Goal: Task Accomplishment & Management: Manage account settings

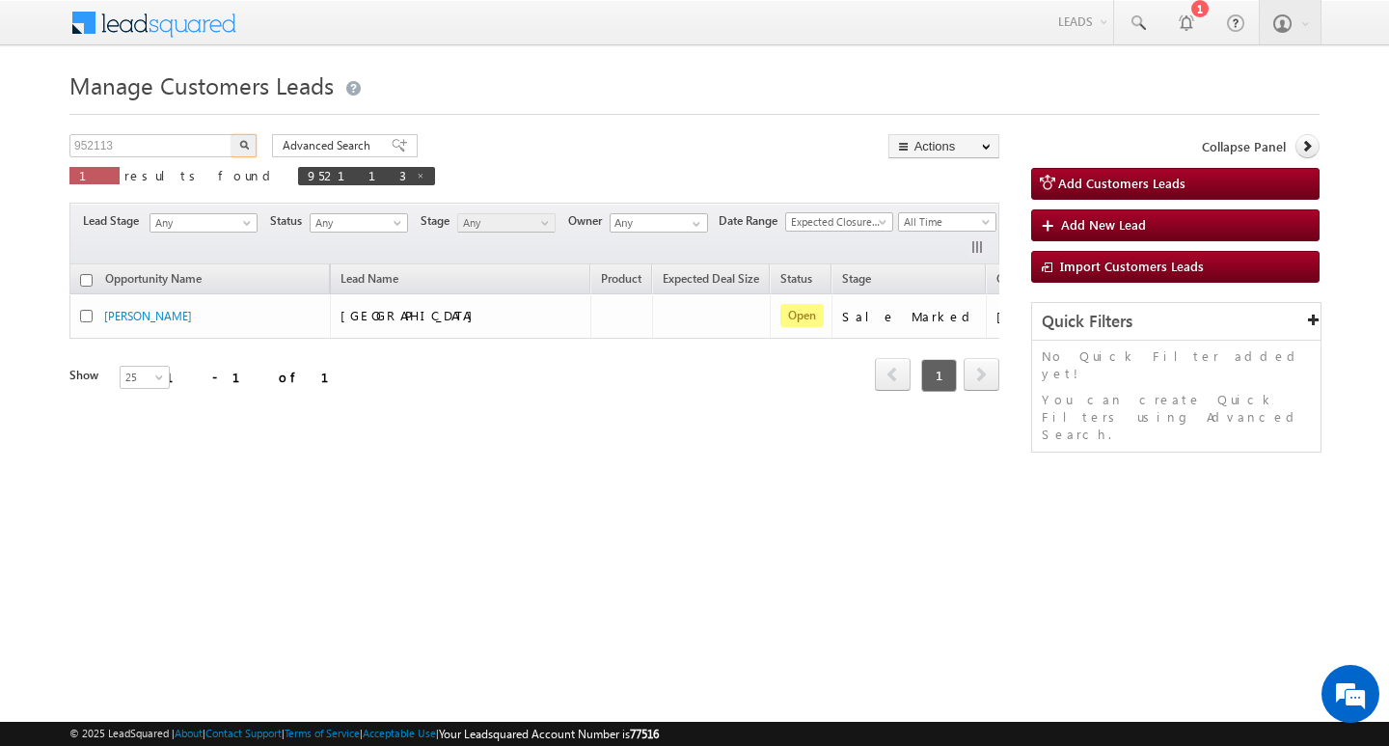
click at [185, 144] on input "952113" at bounding box center [151, 145] width 165 height 23
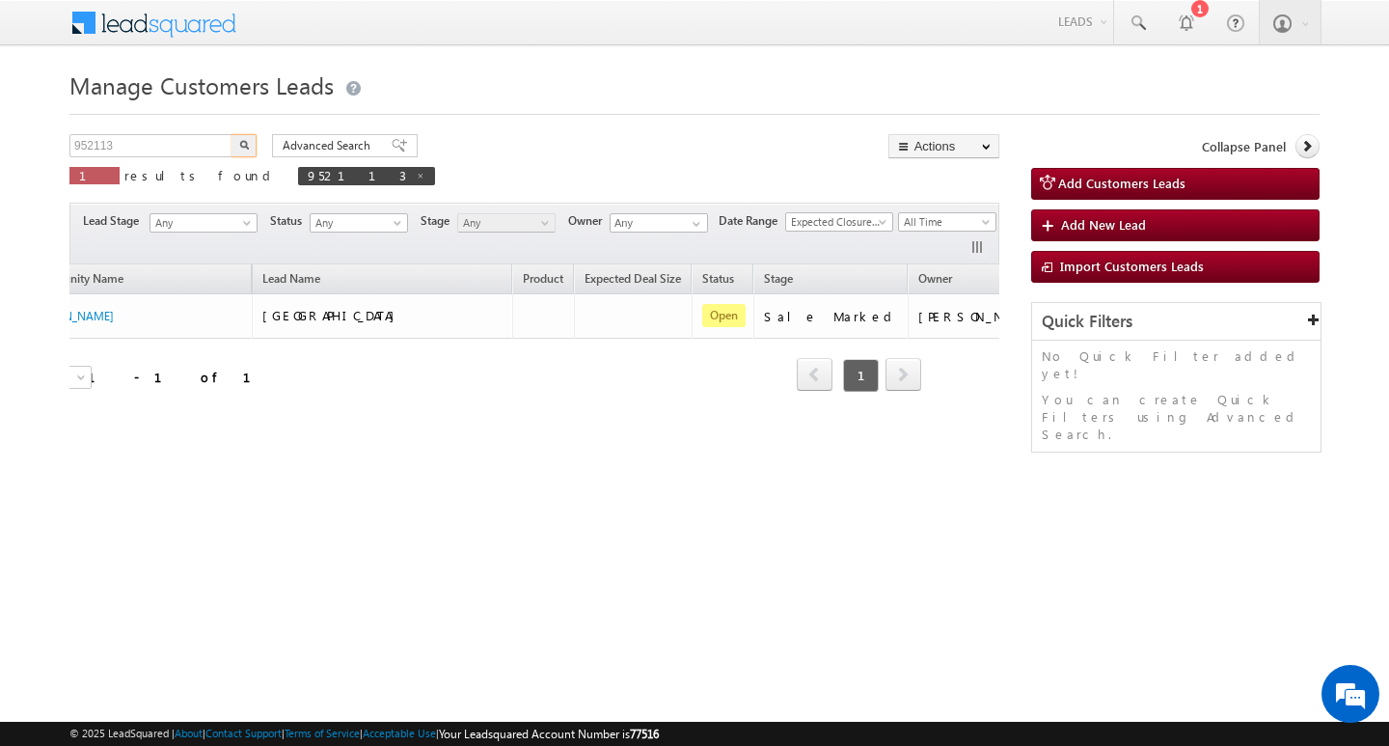
click at [185, 144] on input "952113" at bounding box center [151, 145] width 165 height 23
type input "Search Customers Leads"
click at [138, 143] on input "text" at bounding box center [151, 145] width 165 height 23
paste input "952167"
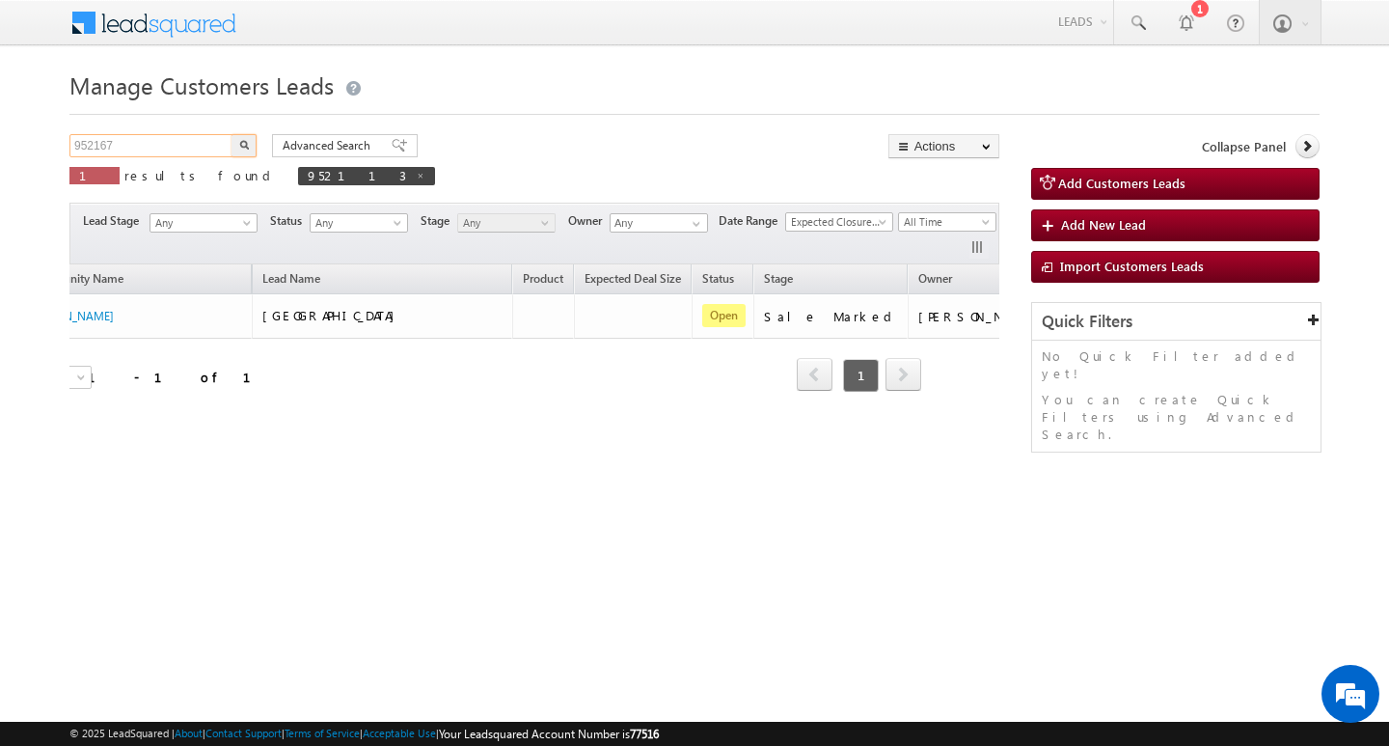
type input "952167"
click at [232, 134] on button "button" at bounding box center [244, 145] width 25 height 23
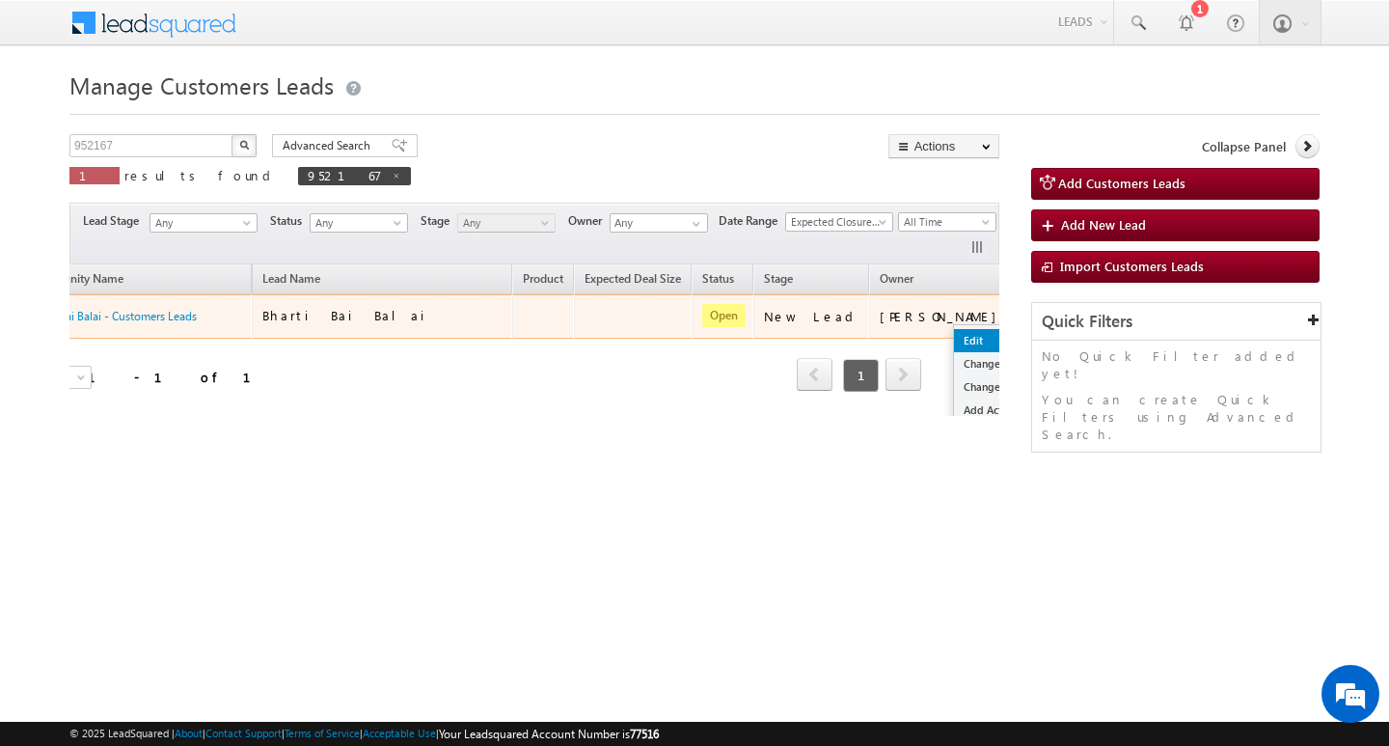
click at [954, 330] on link "Edit" at bounding box center [1002, 340] width 96 height 23
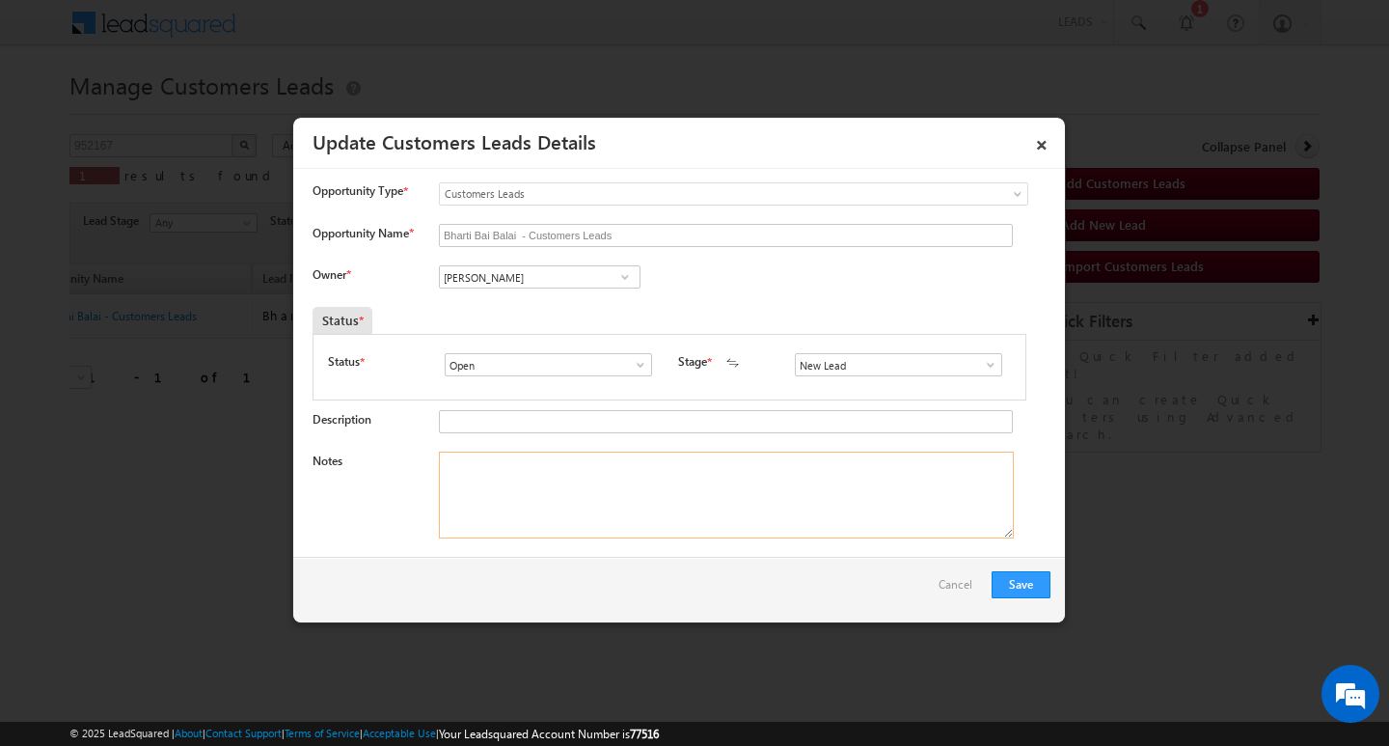
click at [708, 490] on textarea "Notes" at bounding box center [726, 494] width 575 height 87
click at [995, 357] on div "New Lead Interested Pending Documents Sales Marked Pending for Follow-Up Not Co…" at bounding box center [903, 364] width 216 height 23
click at [981, 369] on span at bounding box center [990, 364] width 19 height 15
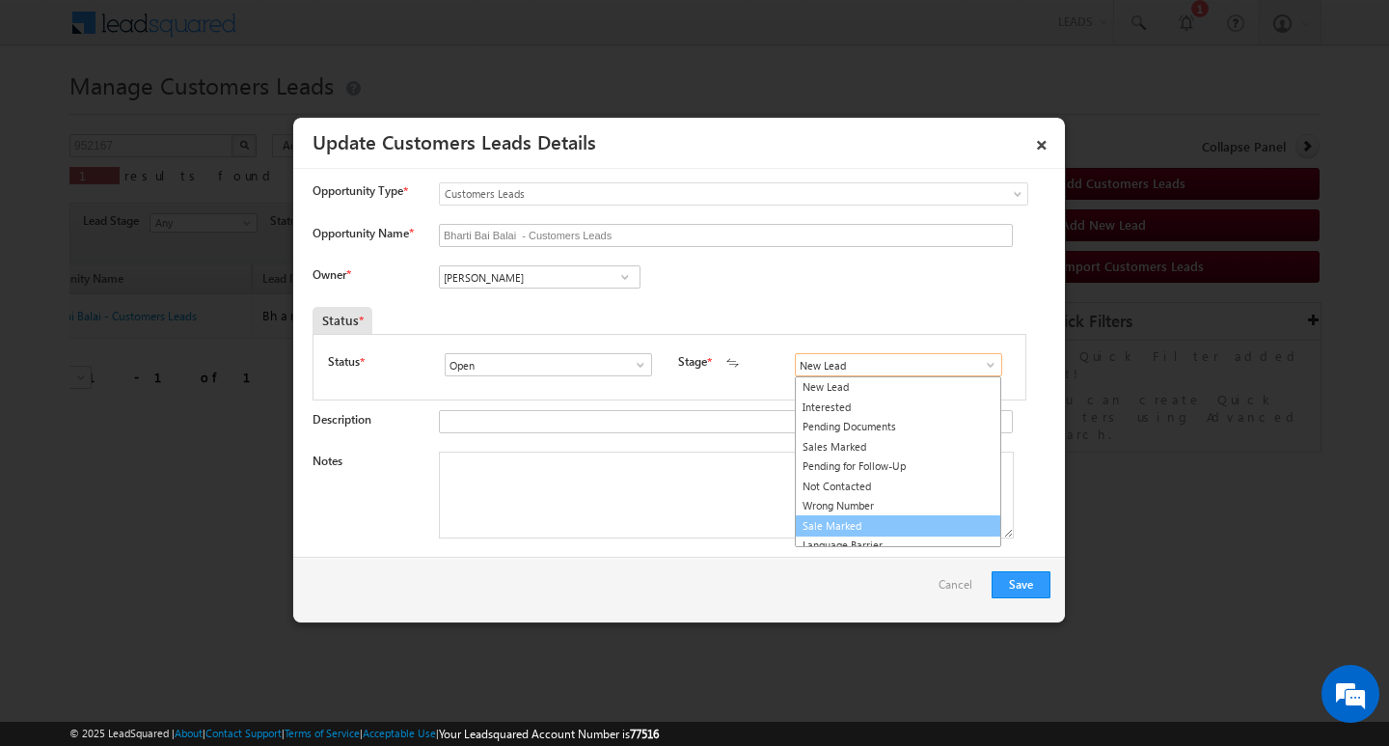
click at [900, 520] on link "Sale Marked" at bounding box center [898, 526] width 206 height 22
type input "Sale Marked"
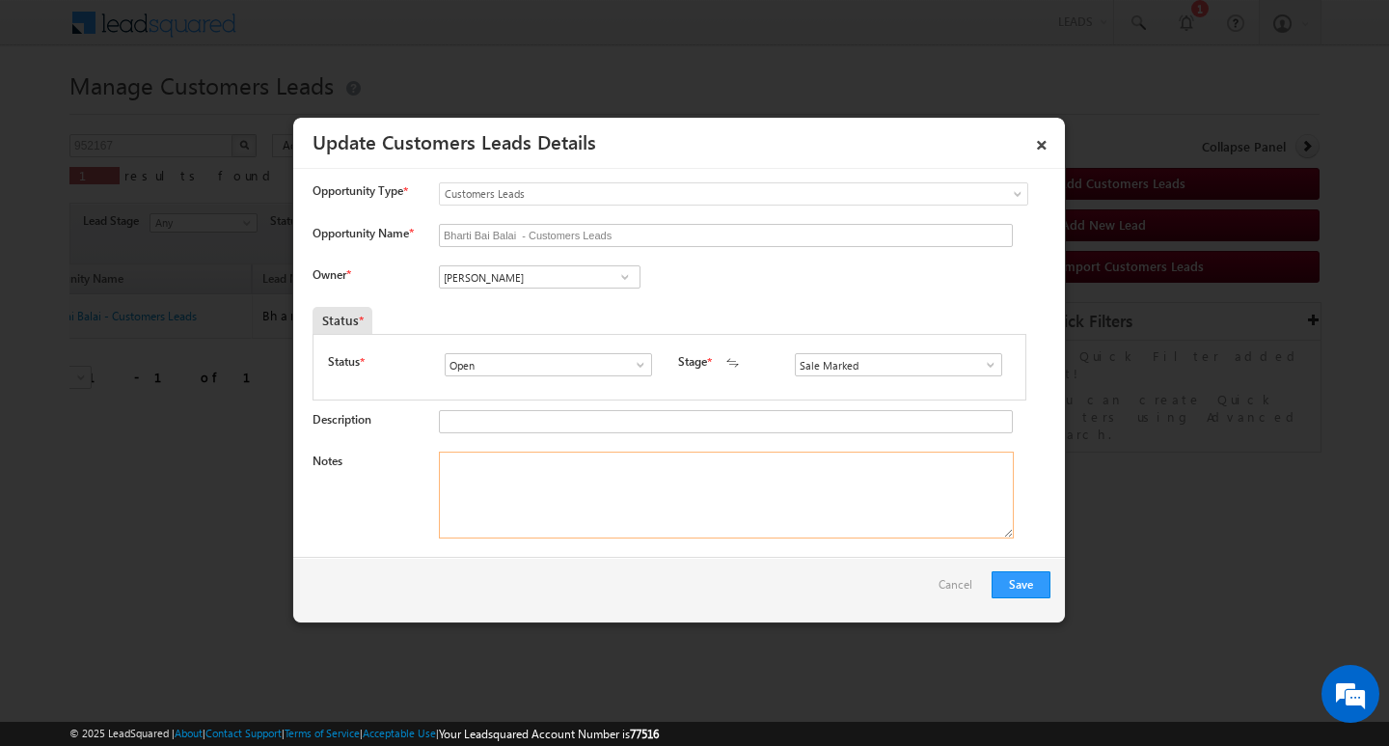
click at [785, 511] on textarea "Notes" at bounding box center [726, 494] width 575 height 87
drag, startPoint x: 785, startPoint y: 511, endPoint x: 677, endPoint y: 480, distance: 112.4
click at [781, 511] on textarea "Notes" at bounding box center [726, 494] width 575 height 87
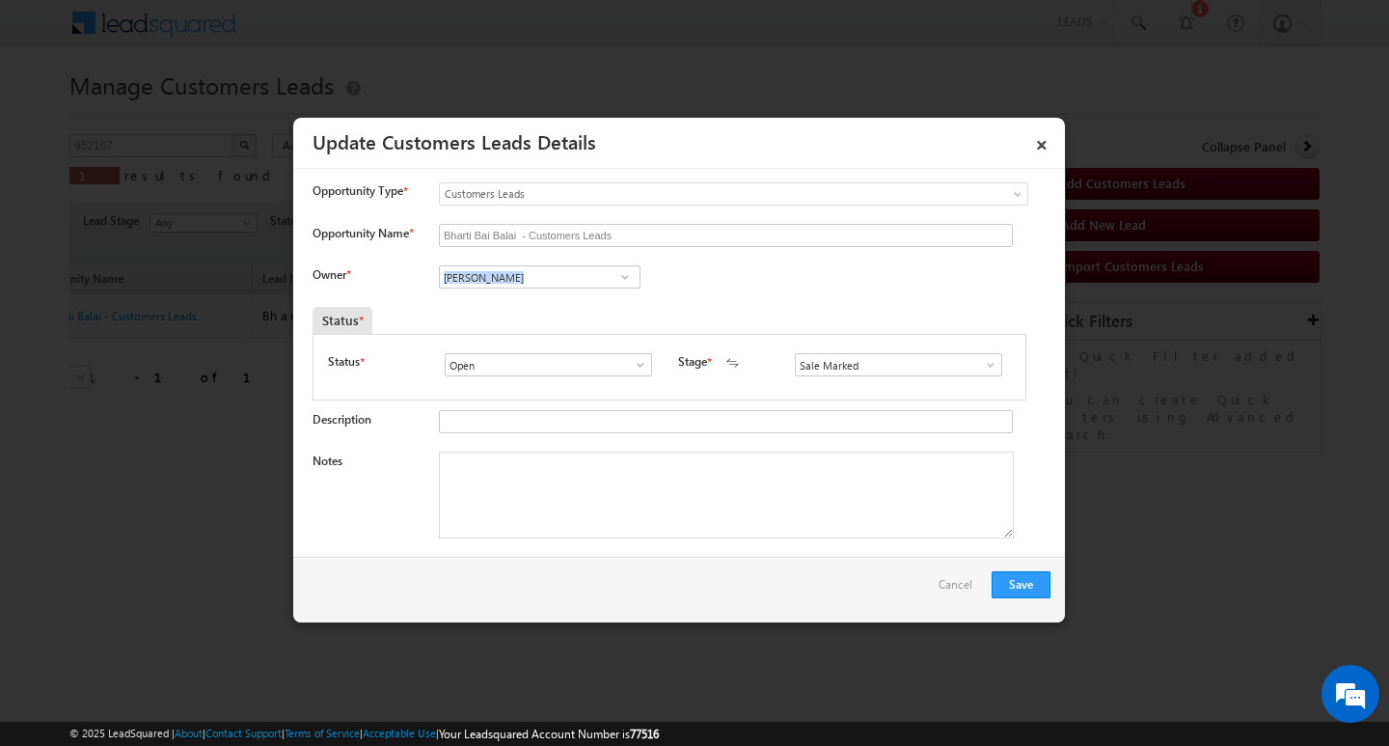
click at [646, 509] on textarea "Notes" at bounding box center [726, 494] width 575 height 87
click at [563, 267] on input "[PERSON_NAME]" at bounding box center [540, 276] width 202 height 23
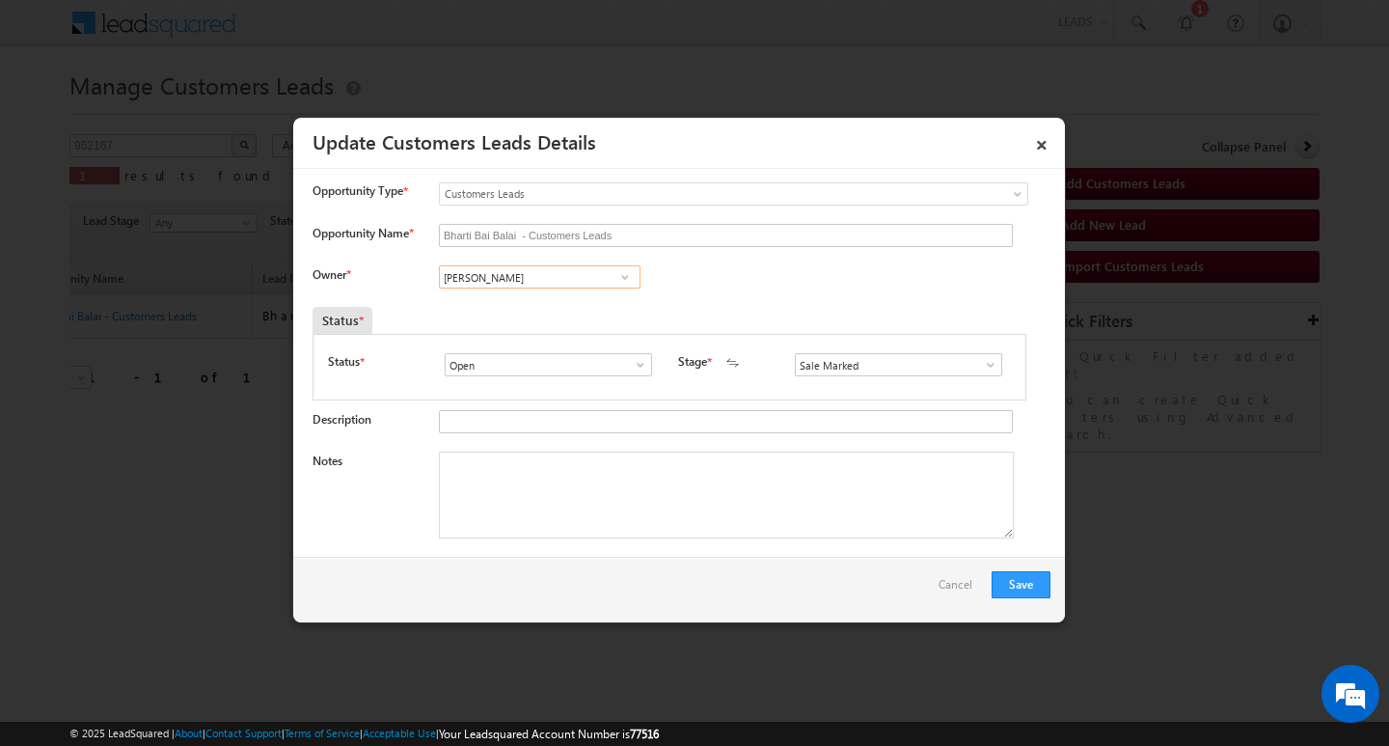
click at [563, 267] on input "[PERSON_NAME]" at bounding box center [540, 276] width 202 height 23
click at [532, 291] on div "[PERSON_NAME] [PERSON_NAME] [PERSON_NAME] [PERSON_NAME] [PERSON_NAME] [PERSON_N…" at bounding box center [555, 278] width 233 height 27
click at [544, 285] on input at bounding box center [540, 276] width 202 height 23
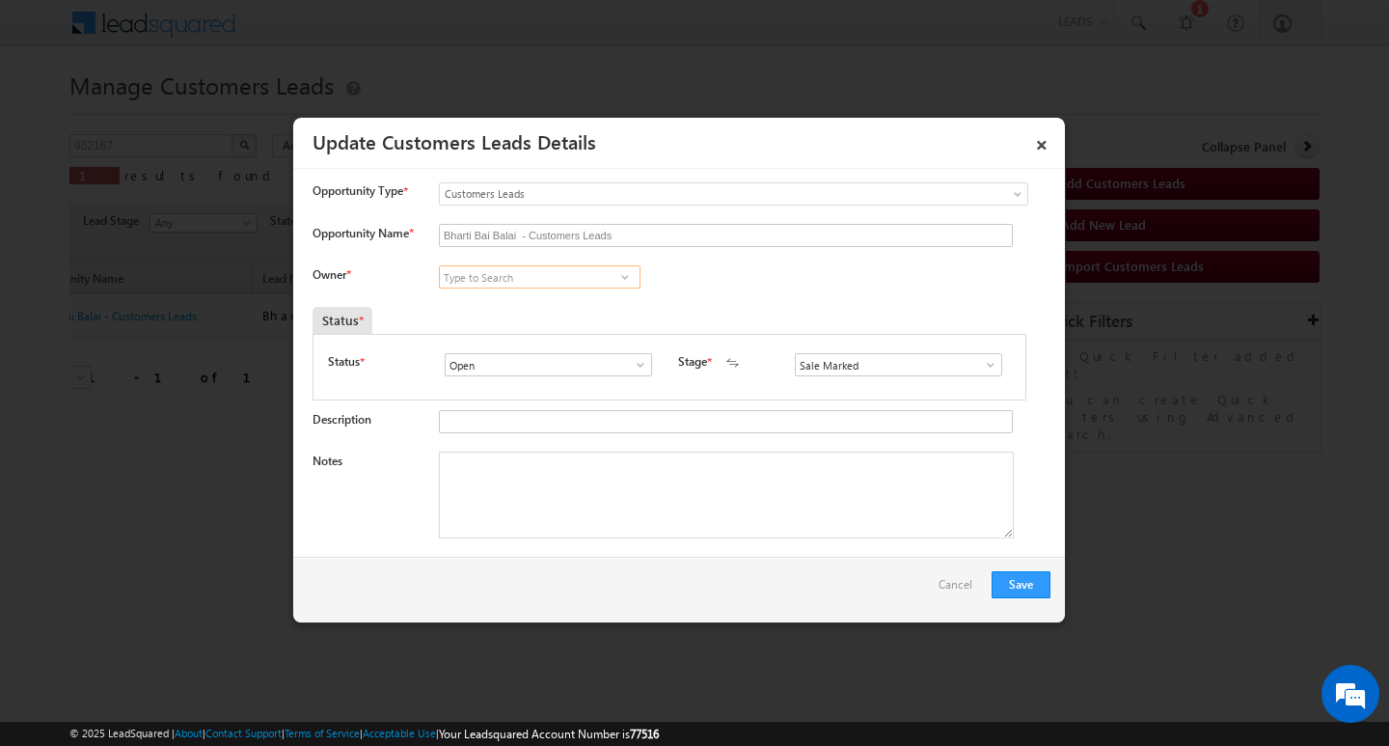
click at [544, 285] on input at bounding box center [540, 276] width 202 height 23
paste input "Saiyyad [PERSON_NAME]"
click at [581, 289] on link "Saiyyad [PERSON_NAME] [PERSON_NAME][EMAIL_ADDRESS][DOMAIN_NAME]" at bounding box center [540, 306] width 202 height 37
type input "Saiyyad [PERSON_NAME]"
click at [581, 469] on textarea "Notes" at bounding box center [726, 494] width 575 height 87
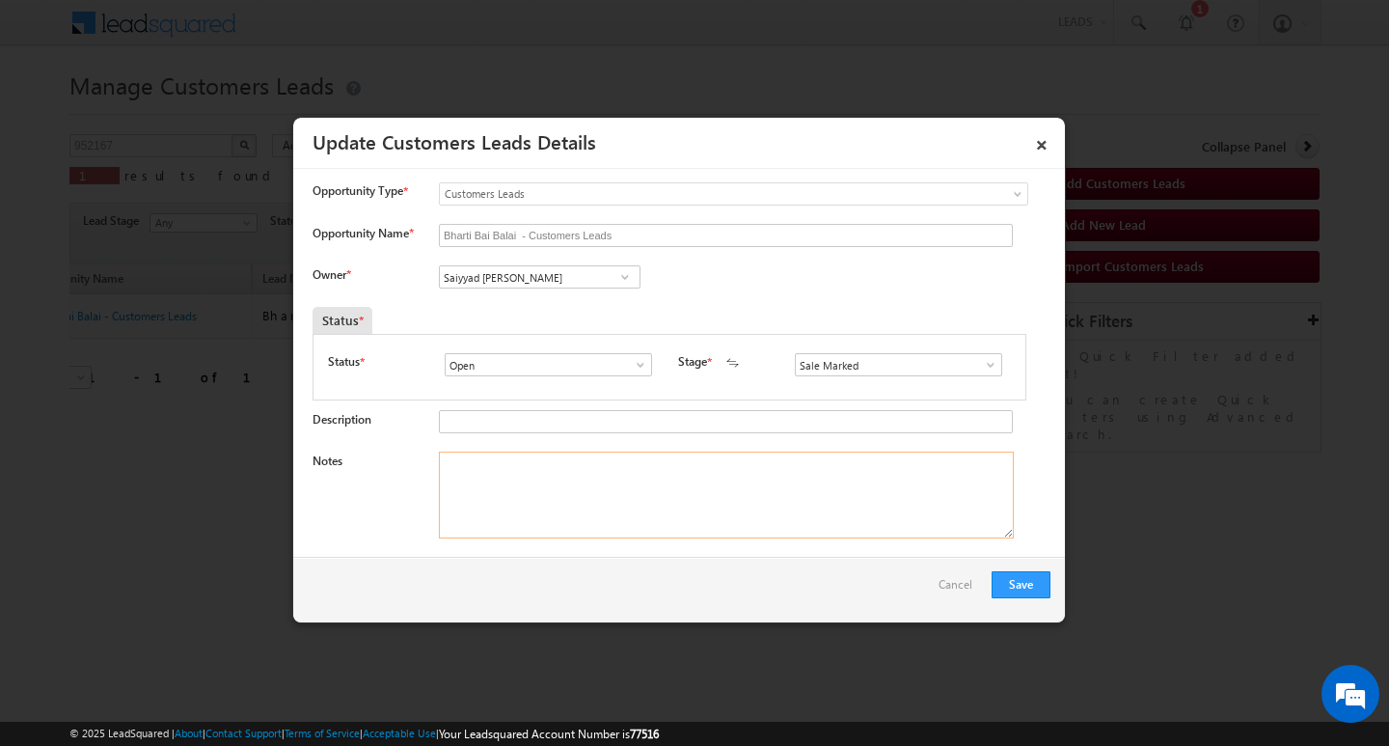
click at [770, 481] on textarea "Notes" at bounding box center [726, 494] width 575 height 87
paste textarea "2L/ LAKH Customer required top-up loan address MANDSAUR"
type textarea "2L/ LAKH Customer required top-up loan address MANDSAUR"
click at [999, 587] on button "Save" at bounding box center [1021, 584] width 59 height 27
